Goal: Check status: Check status

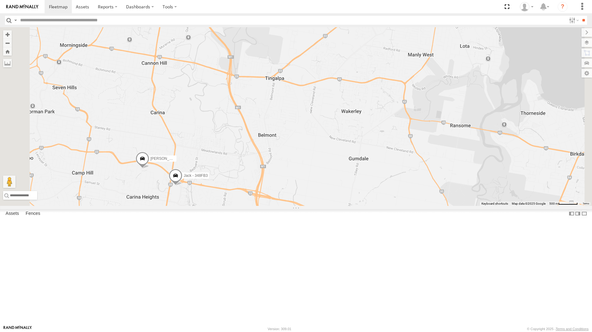
click at [0, 0] on div "Jack - 348FB3 All Assets" at bounding box center [0, 0] width 0 height 0
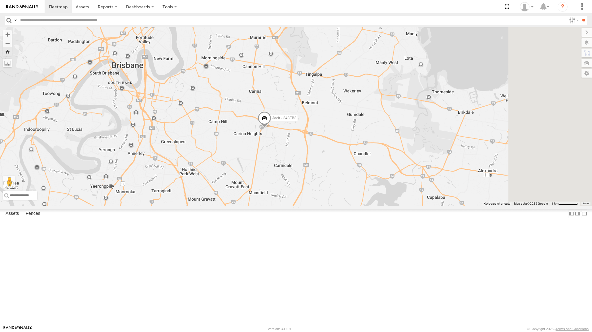
drag, startPoint x: 424, startPoint y: 222, endPoint x: 352, endPoint y: 166, distance: 91.1
click at [352, 166] on div "Jack - 348FB3" at bounding box center [296, 116] width 592 height 179
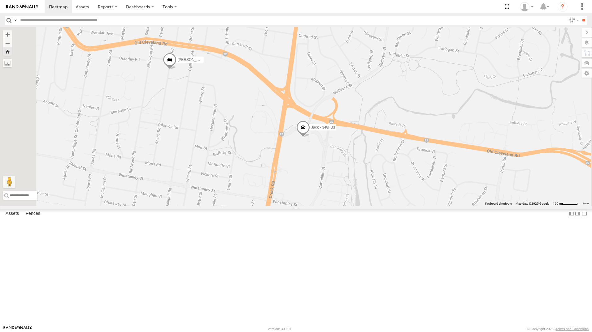
drag, startPoint x: 362, startPoint y: 158, endPoint x: 329, endPoint y: 169, distance: 34.7
click at [329, 169] on div "[PERSON_NAME] - 348FB3 [PERSON_NAME]- 817BG4 [PERSON_NAME]" at bounding box center [296, 116] width 592 height 179
click at [310, 138] on span at bounding box center [303, 129] width 14 height 17
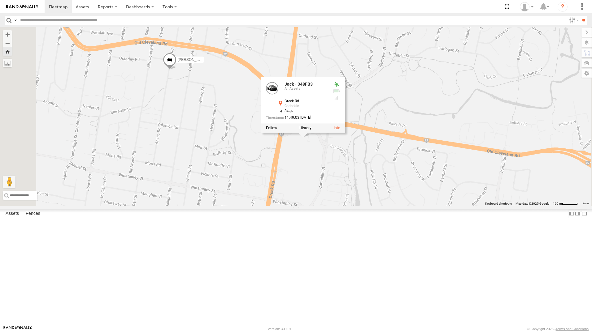
drag, startPoint x: 562, startPoint y: 64, endPoint x: 360, endPoint y: 73, distance: 202.0
click at [561, 63] on div "[PERSON_NAME] - 348FB3 [PERSON_NAME]- 817BG4 [PERSON_NAME] - 348FB3 All Assets …" at bounding box center [296, 116] width 592 height 179
click at [0, 0] on div "All Assets" at bounding box center [0, 0] width 0 height 0
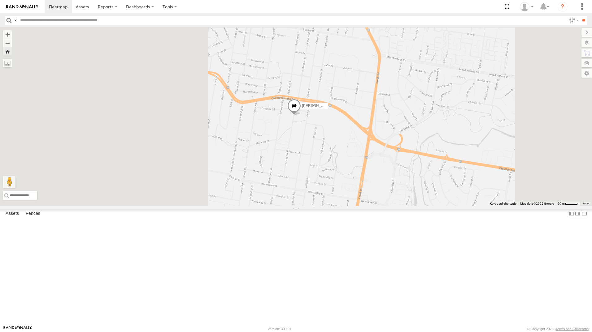
click at [0, 0] on span at bounding box center [0, 0] width 0 height 0
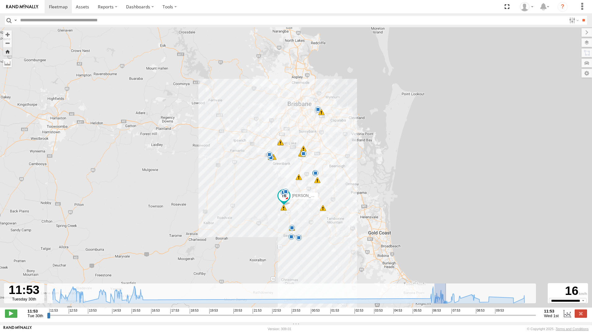
drag, startPoint x: 434, startPoint y: 302, endPoint x: 446, endPoint y: 301, distance: 11.5
type input "**********"
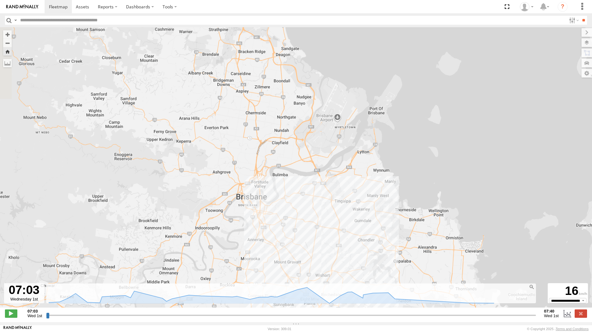
drag, startPoint x: 314, startPoint y: 136, endPoint x: 298, endPoint y: 264, distance: 129.5
click at [299, 274] on div "[PERSON_NAME] 12:05 Tue 12:24 Tue 12:41 Tue 13:07 Tue 13:40 Tue 13:42 Tue 14:38…" at bounding box center [296, 170] width 592 height 287
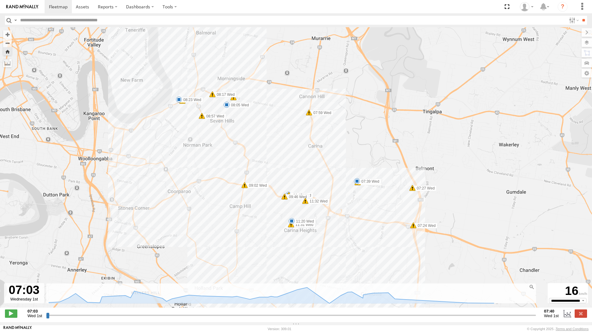
drag, startPoint x: 326, startPoint y: 232, endPoint x: 286, endPoint y: 158, distance: 84.2
click at [286, 158] on div "[PERSON_NAME] 12:05 Tue 12:24 Tue 12:41 Tue 13:07 Tue 13:40 Tue 13:42 Tue 14:38…" at bounding box center [296, 170] width 592 height 287
